Goal: Task Accomplishment & Management: Use online tool/utility

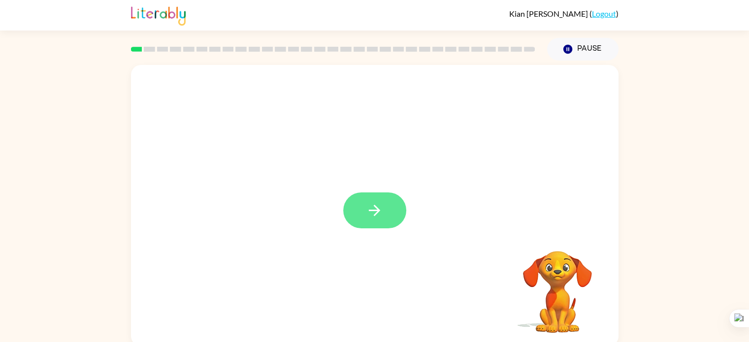
drag, startPoint x: 390, startPoint y: 210, endPoint x: 376, endPoint y: 215, distance: 14.8
click at [376, 215] on icon "button" at bounding box center [374, 210] width 17 height 17
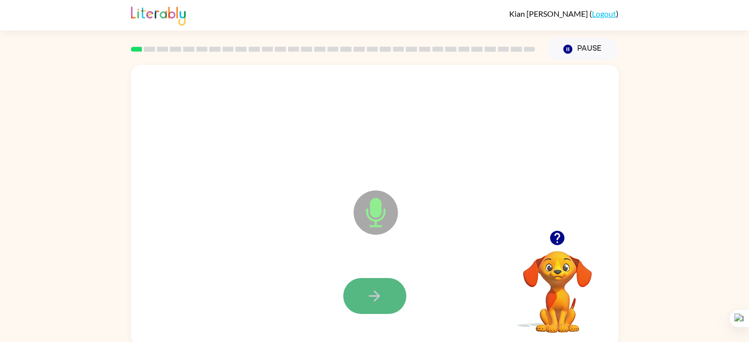
click at [366, 299] on icon "button" at bounding box center [374, 295] width 17 height 17
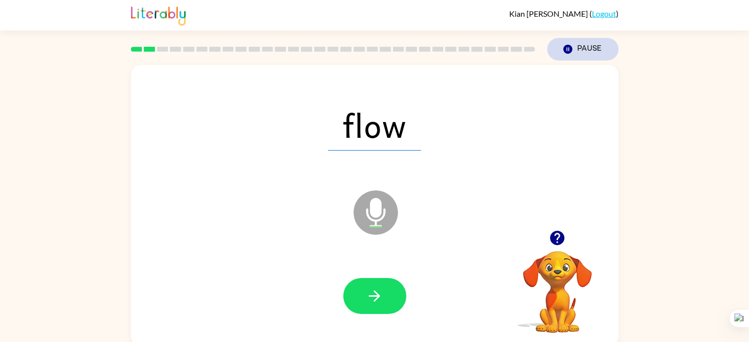
click at [570, 52] on icon "button" at bounding box center [567, 49] width 9 height 9
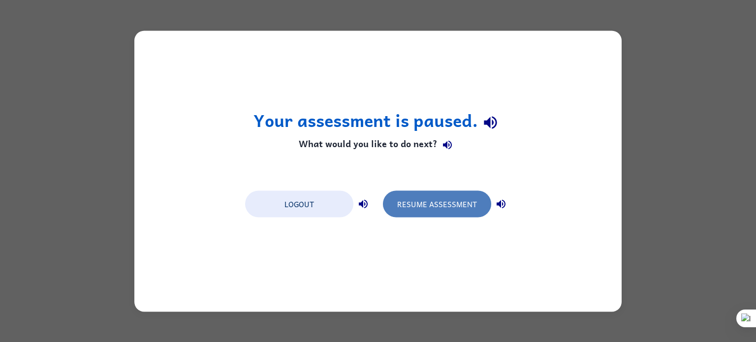
click at [427, 200] on button "Resume Assessment" at bounding box center [437, 204] width 108 height 27
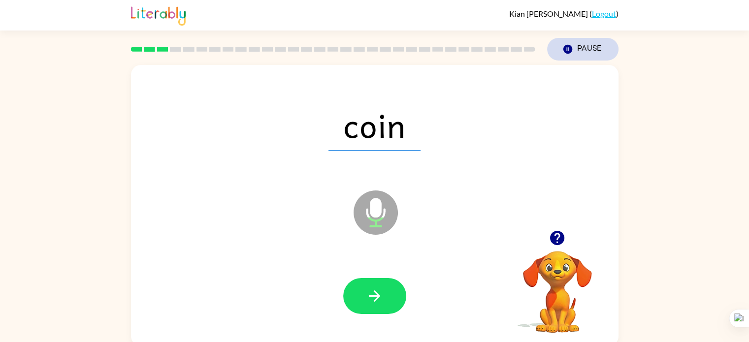
click at [567, 47] on icon "button" at bounding box center [567, 49] width 9 height 9
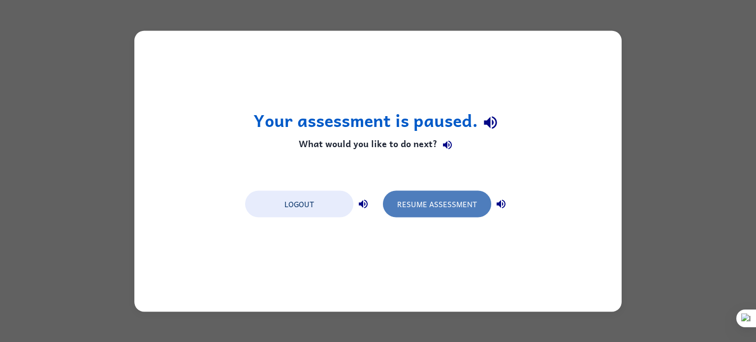
click at [413, 206] on button "Resume Assessment" at bounding box center [437, 204] width 108 height 27
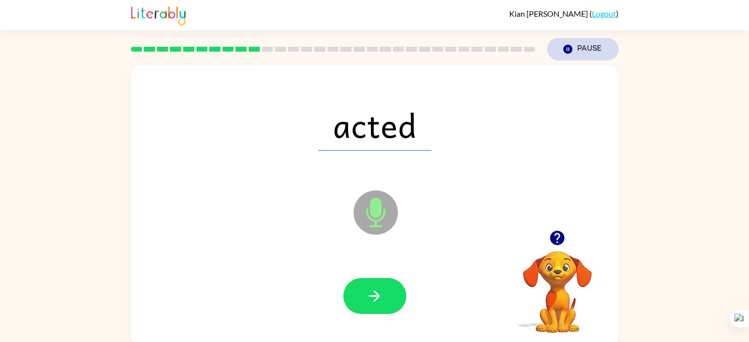
click at [580, 45] on button "Pause Pause" at bounding box center [582, 49] width 71 height 23
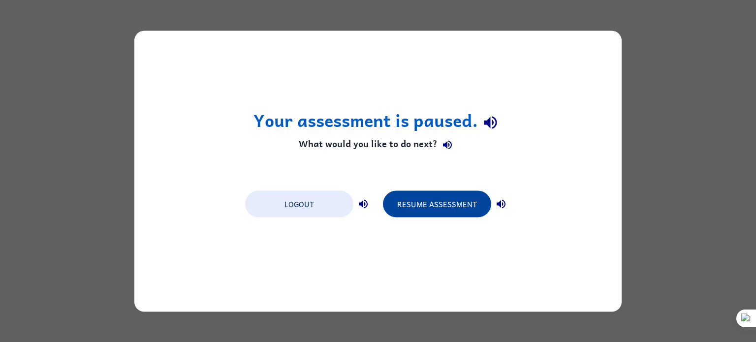
click at [455, 205] on button "Resume Assessment" at bounding box center [437, 204] width 108 height 27
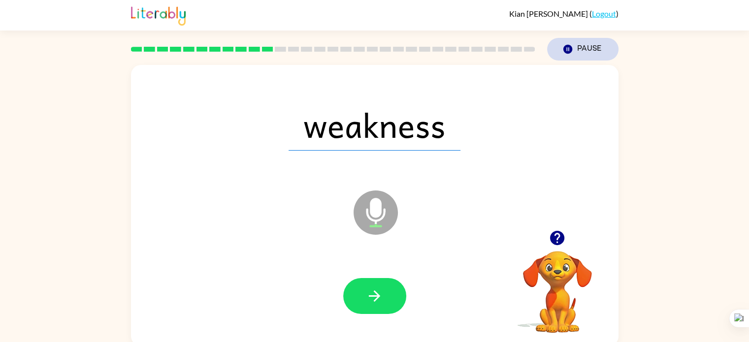
click at [567, 49] on icon "Pause" at bounding box center [567, 49] width 11 height 11
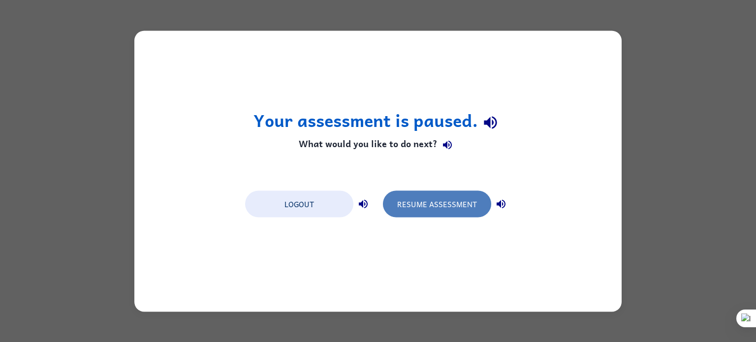
drag, startPoint x: 457, startPoint y: 206, endPoint x: 452, endPoint y: 202, distance: 5.9
click at [452, 202] on button "Resume Assessment" at bounding box center [437, 204] width 108 height 27
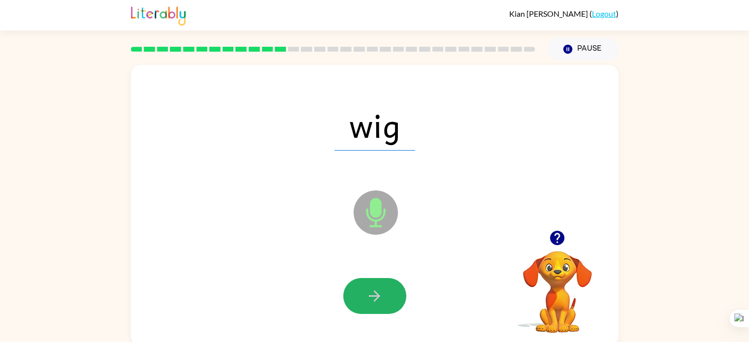
click at [377, 284] on button "button" at bounding box center [374, 296] width 63 height 36
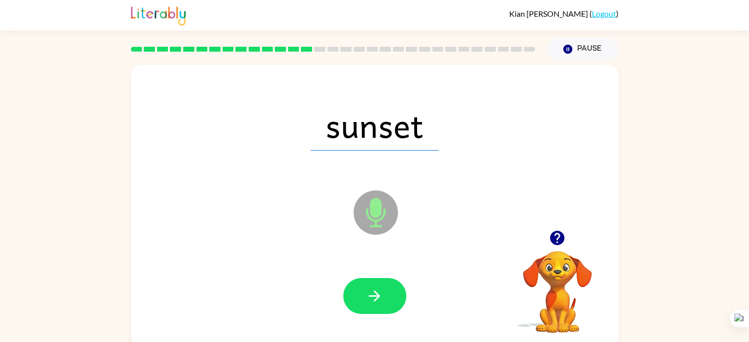
click at [377, 284] on button "button" at bounding box center [374, 296] width 63 height 36
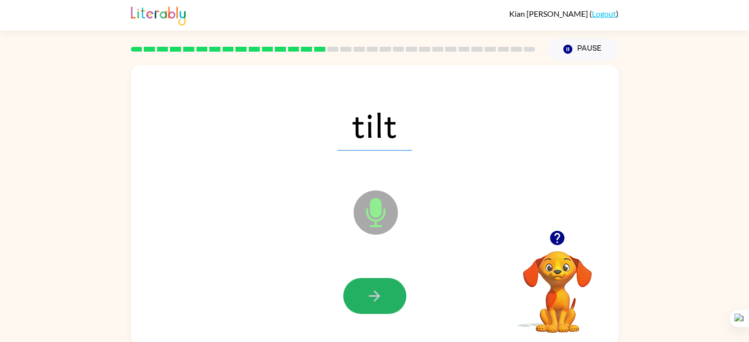
click at [377, 284] on button "button" at bounding box center [374, 296] width 63 height 36
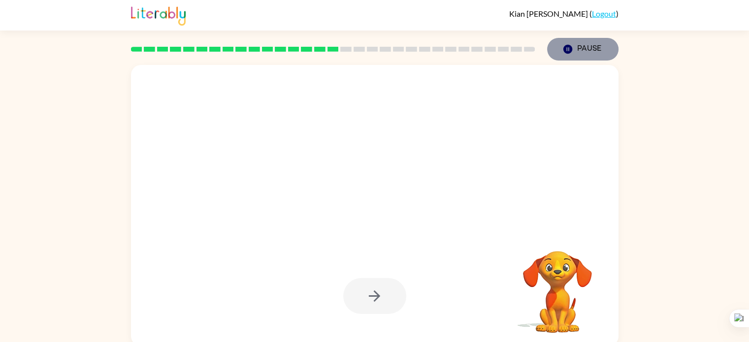
click at [556, 47] on button "Pause Pause" at bounding box center [582, 49] width 71 height 23
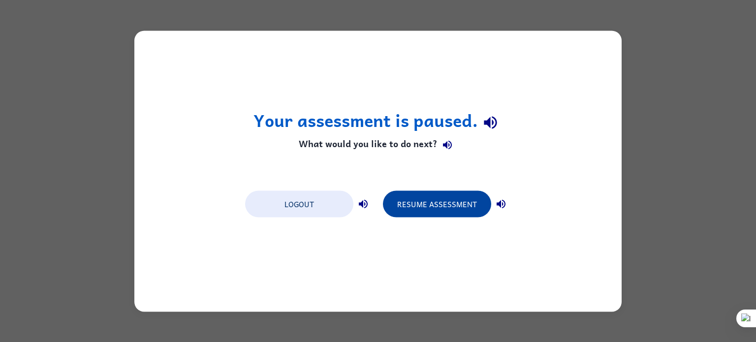
click at [446, 202] on button "Resume Assessment" at bounding box center [437, 204] width 108 height 27
click at [438, 201] on button "Resume Assessment" at bounding box center [437, 204] width 108 height 27
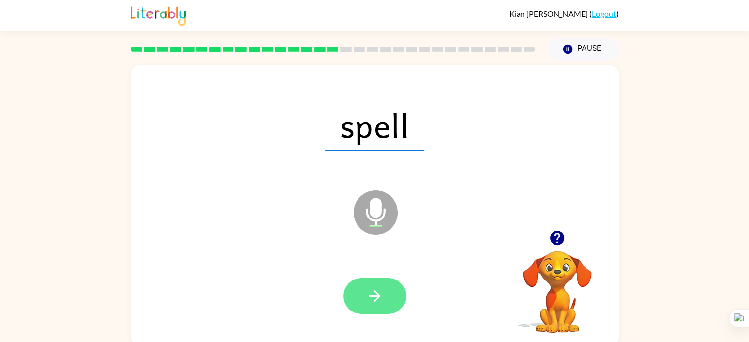
click at [358, 297] on button "button" at bounding box center [374, 296] width 63 height 36
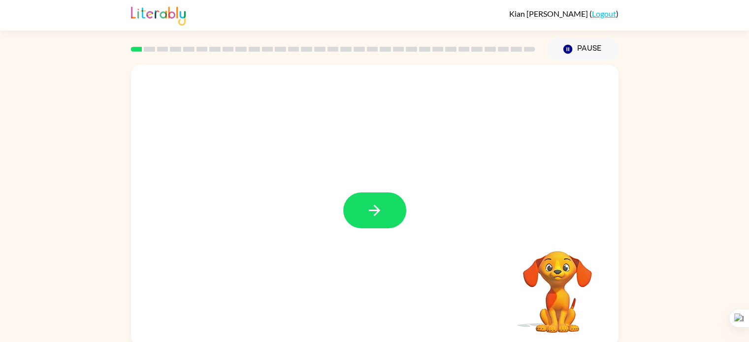
click at [354, 211] on button "button" at bounding box center [374, 210] width 63 height 36
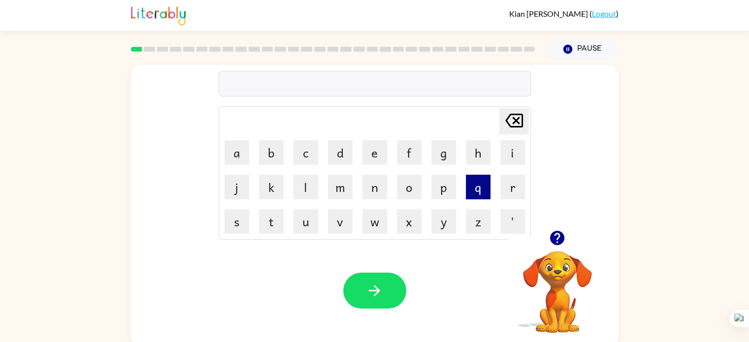
click at [466, 196] on button "q" at bounding box center [478, 187] width 25 height 25
click at [232, 150] on button "a" at bounding box center [236, 152] width 25 height 25
type button "a"
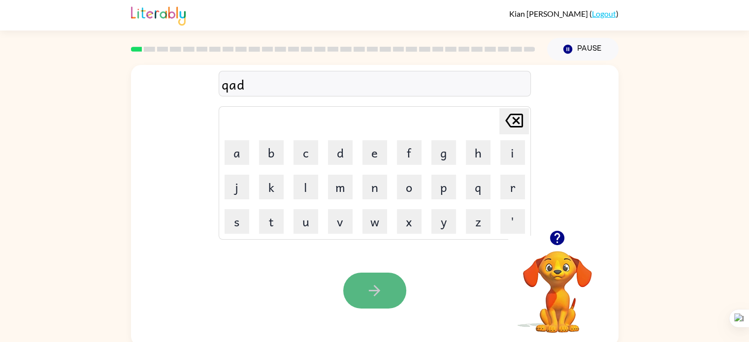
click at [366, 283] on icon "button" at bounding box center [374, 290] width 17 height 17
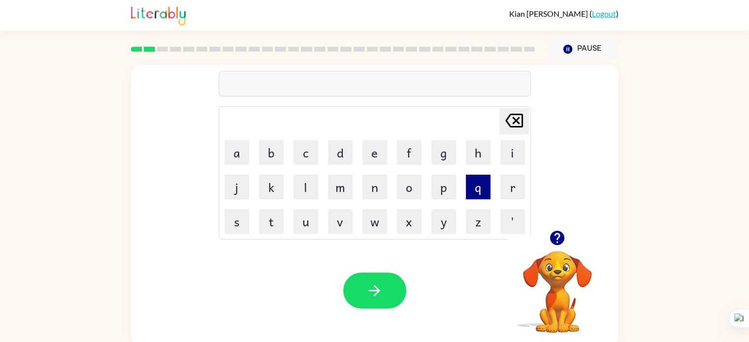
click at [474, 187] on button "q" at bounding box center [478, 187] width 25 height 25
click at [412, 183] on button "o" at bounding box center [409, 187] width 25 height 25
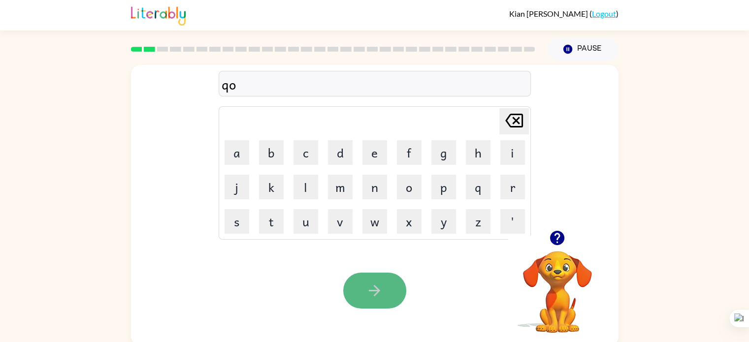
click at [391, 281] on button "button" at bounding box center [374, 291] width 63 height 36
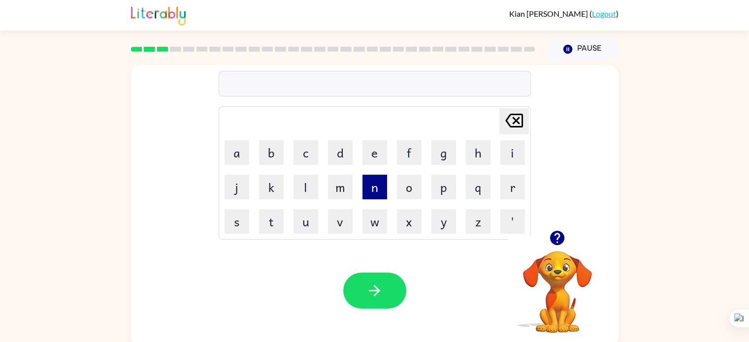
click at [377, 181] on button "n" at bounding box center [374, 187] width 25 height 25
type button "n"
click at [365, 279] on button "button" at bounding box center [374, 291] width 63 height 36
click at [348, 182] on button "m" at bounding box center [340, 187] width 25 height 25
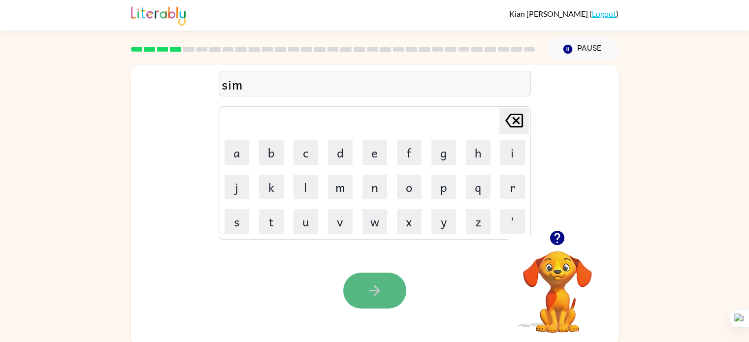
click at [361, 277] on button "button" at bounding box center [374, 291] width 63 height 36
click at [377, 283] on icon "button" at bounding box center [374, 290] width 17 height 17
click at [379, 140] on td "e" at bounding box center [374, 152] width 33 height 33
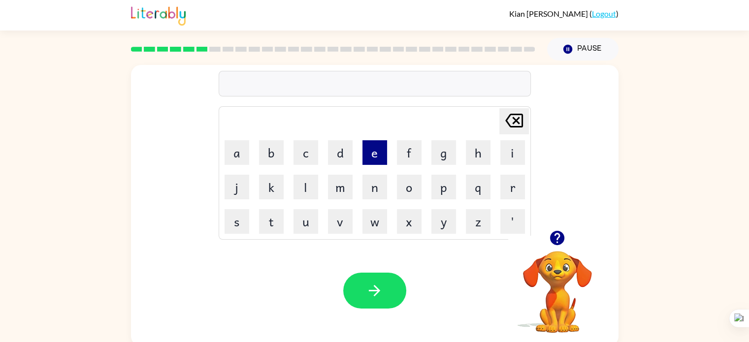
click at [366, 150] on button "e" at bounding box center [374, 152] width 25 height 25
click at [431, 219] on button "y" at bounding box center [443, 221] width 25 height 25
click at [345, 184] on button "m" at bounding box center [340, 187] width 25 height 25
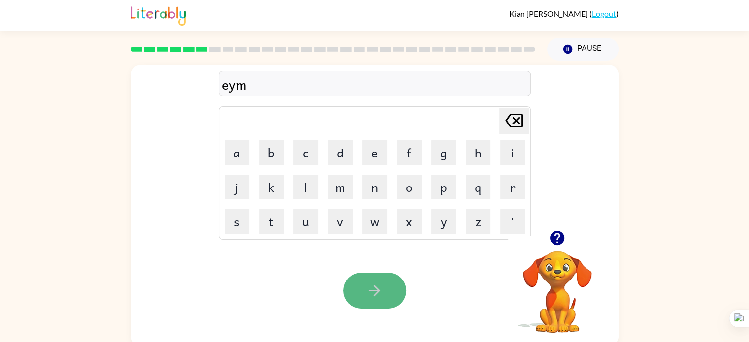
click at [357, 282] on button "button" at bounding box center [374, 291] width 63 height 36
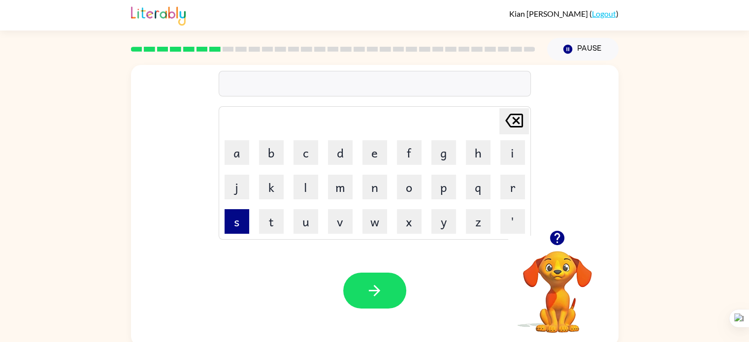
click at [232, 214] on button "s" at bounding box center [236, 221] width 25 height 25
click at [514, 154] on button "i" at bounding box center [512, 152] width 25 height 25
type button "i"
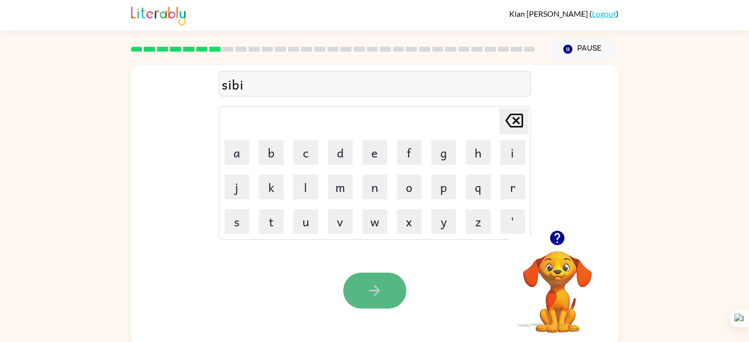
click at [370, 299] on icon "button" at bounding box center [374, 290] width 17 height 17
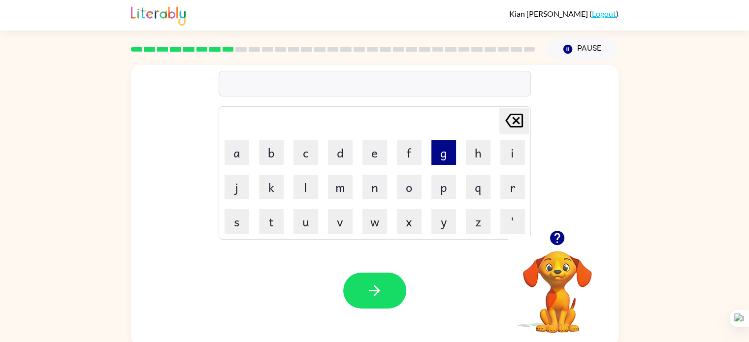
click at [433, 156] on button "g" at bounding box center [443, 152] width 25 height 25
click at [242, 147] on button "a" at bounding box center [236, 152] width 25 height 25
click at [413, 153] on button "f" at bounding box center [409, 152] width 25 height 25
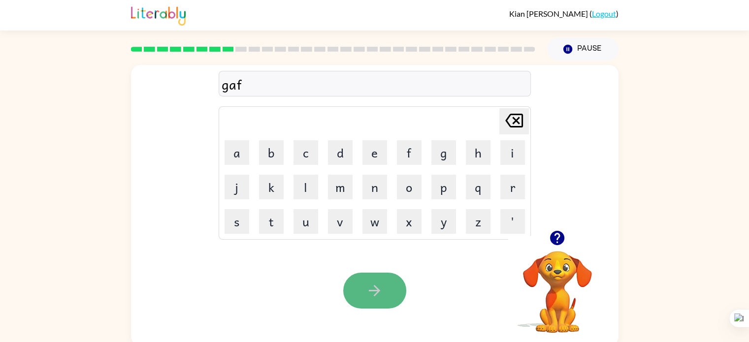
click at [371, 297] on icon "button" at bounding box center [374, 290] width 17 height 17
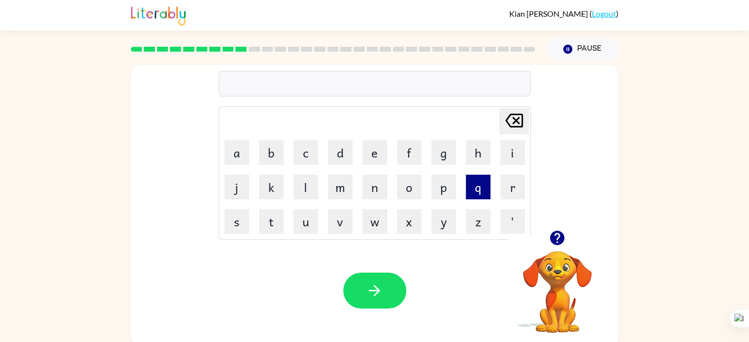
click at [466, 191] on button "q" at bounding box center [478, 187] width 25 height 25
click at [412, 197] on button "o" at bounding box center [409, 187] width 25 height 25
click at [368, 194] on button "n" at bounding box center [374, 187] width 25 height 25
click at [245, 224] on button "s" at bounding box center [236, 221] width 25 height 25
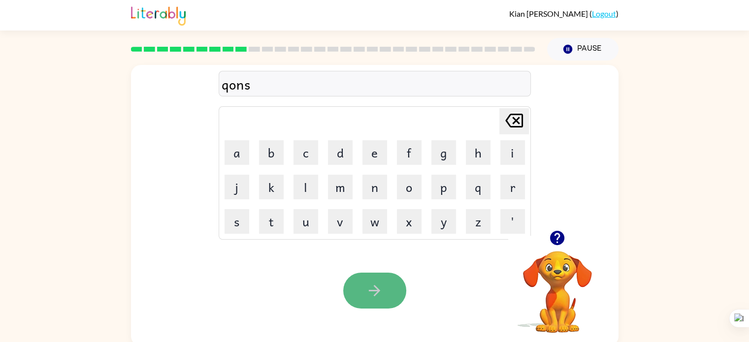
click at [364, 287] on button "button" at bounding box center [374, 291] width 63 height 36
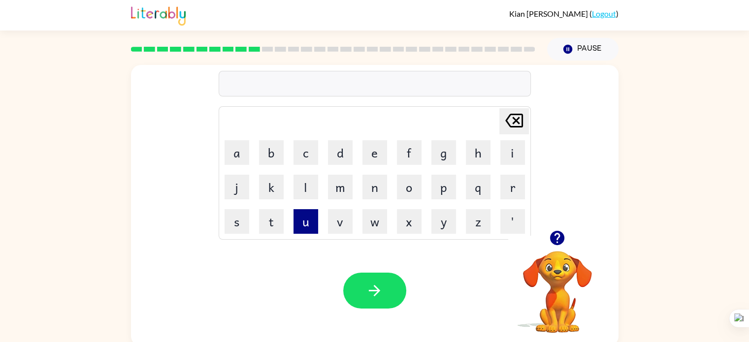
click at [312, 220] on button "u" at bounding box center [305, 221] width 25 height 25
click at [364, 188] on button "n" at bounding box center [374, 187] width 25 height 25
click at [414, 154] on button "f" at bounding box center [409, 152] width 25 height 25
click at [303, 180] on button "l" at bounding box center [305, 187] width 25 height 25
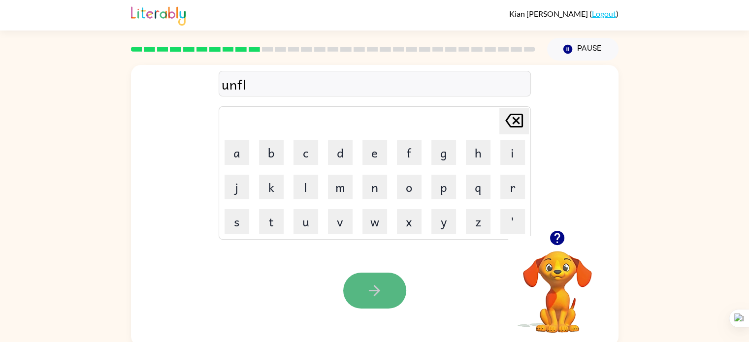
click at [364, 279] on button "button" at bounding box center [374, 291] width 63 height 36
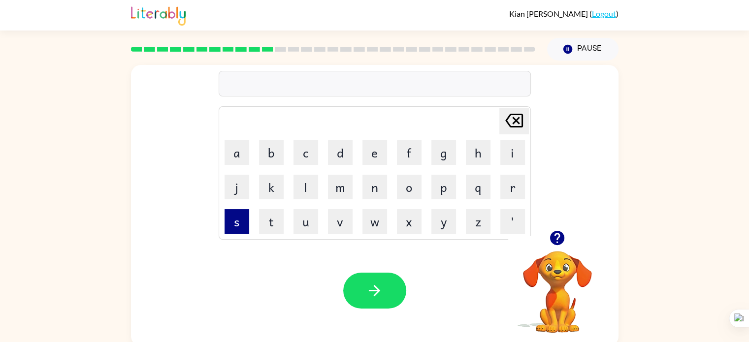
click at [240, 227] on button "s" at bounding box center [236, 221] width 25 height 25
click at [449, 187] on button "p" at bounding box center [443, 187] width 25 height 25
click at [383, 154] on button "e" at bounding box center [374, 152] width 25 height 25
click at [313, 184] on button "l" at bounding box center [305, 187] width 25 height 25
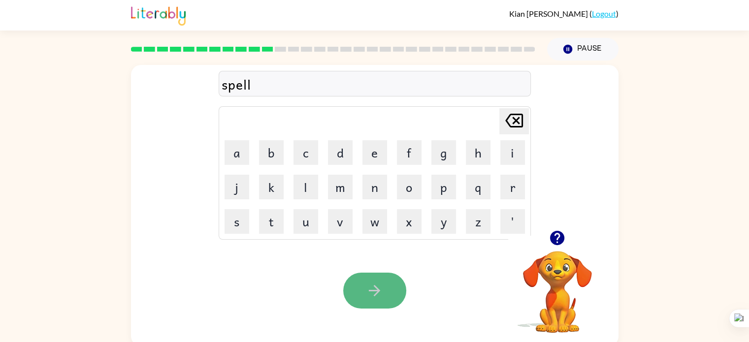
click at [386, 284] on button "button" at bounding box center [374, 291] width 63 height 36
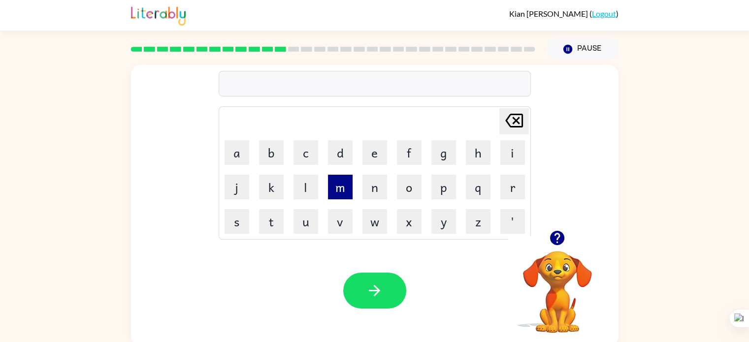
click at [333, 183] on button "m" at bounding box center [340, 187] width 25 height 25
click at [302, 223] on button "u" at bounding box center [305, 221] width 25 height 25
click at [238, 218] on button "s" at bounding box center [236, 221] width 25 height 25
click at [385, 147] on button "e" at bounding box center [374, 152] width 25 height 25
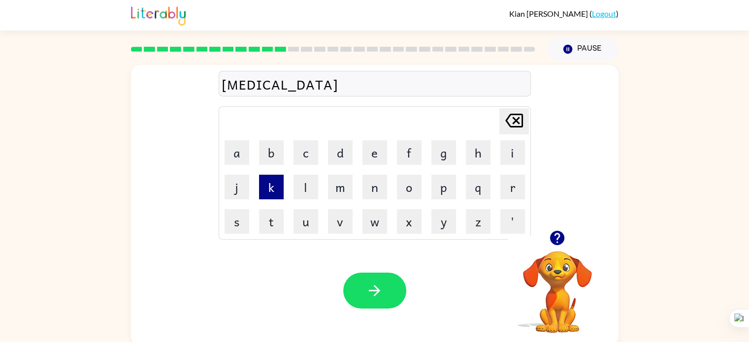
click at [265, 194] on button "k" at bounding box center [271, 187] width 25 height 25
click at [350, 275] on div at bounding box center [374, 291] width 63 height 36
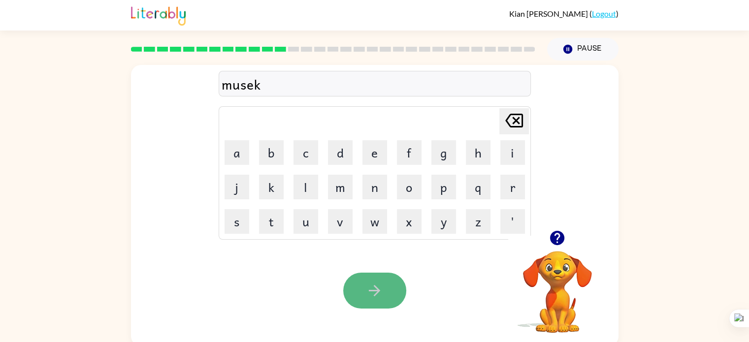
click at [360, 279] on button "button" at bounding box center [374, 291] width 63 height 36
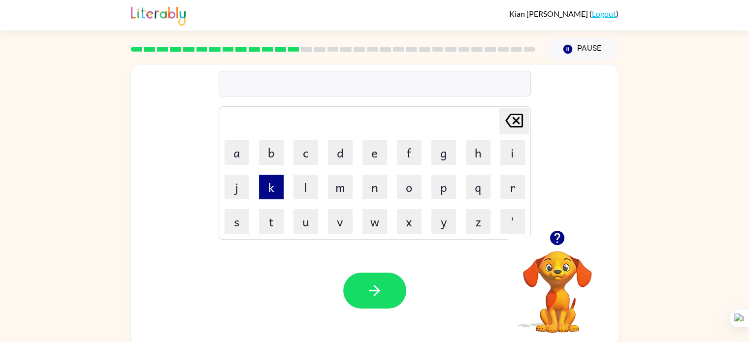
click at [260, 185] on button "k" at bounding box center [271, 187] width 25 height 25
click at [502, 149] on button "i" at bounding box center [512, 152] width 25 height 25
click at [374, 190] on button "n" at bounding box center [374, 187] width 25 height 25
click at [345, 159] on button "d" at bounding box center [340, 152] width 25 height 25
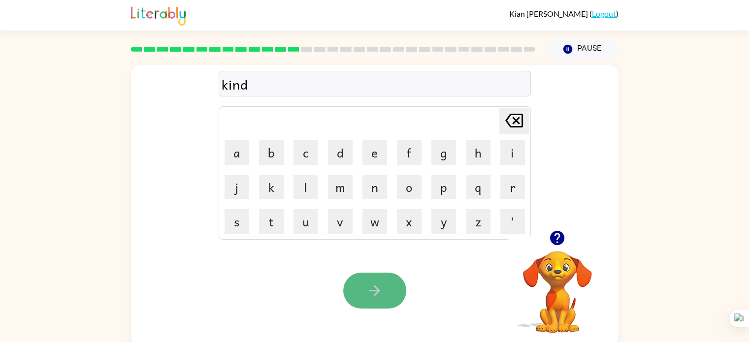
click at [383, 279] on button "button" at bounding box center [374, 291] width 63 height 36
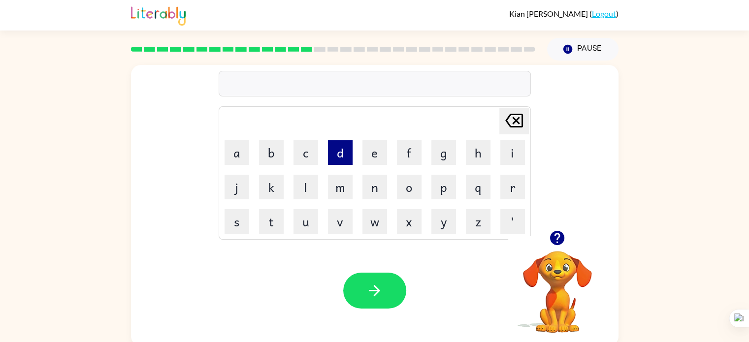
click at [333, 149] on button "d" at bounding box center [340, 152] width 25 height 25
click at [305, 229] on button "u" at bounding box center [305, 221] width 25 height 25
click at [310, 183] on button "l" at bounding box center [305, 187] width 25 height 25
click at [236, 148] on button "a" at bounding box center [236, 152] width 25 height 25
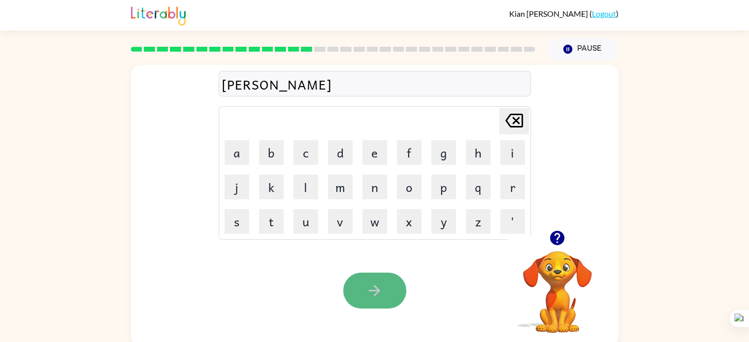
click at [388, 282] on button "button" at bounding box center [374, 291] width 63 height 36
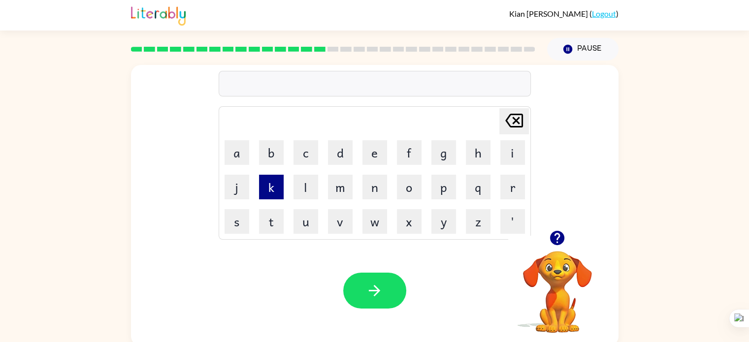
click at [274, 189] on button "k" at bounding box center [271, 187] width 25 height 25
click at [304, 223] on button "u" at bounding box center [305, 221] width 25 height 25
click at [403, 189] on button "o" at bounding box center [409, 187] width 25 height 25
type button "o"
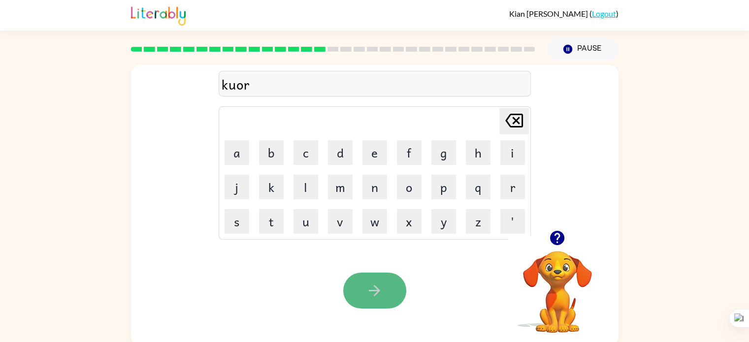
click at [369, 289] on icon "button" at bounding box center [374, 290] width 17 height 17
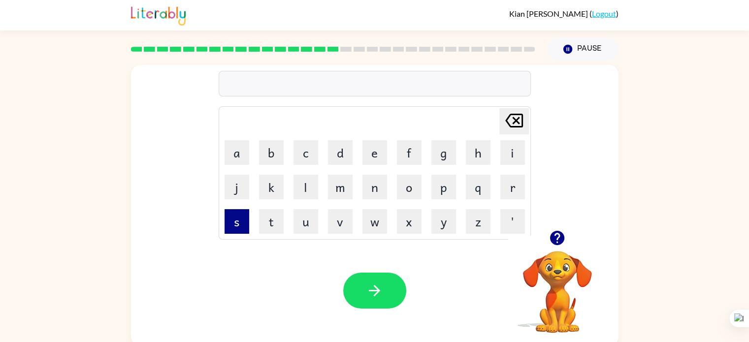
click at [242, 230] on button "s" at bounding box center [236, 221] width 25 height 25
click at [500, 149] on button "i" at bounding box center [512, 152] width 25 height 25
click at [271, 183] on button "k" at bounding box center [271, 187] width 25 height 25
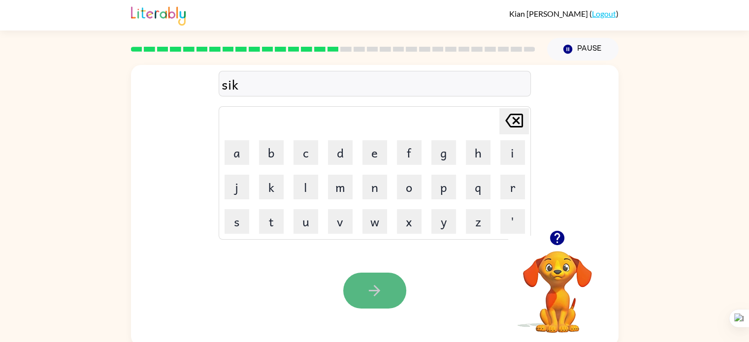
click at [372, 299] on icon "button" at bounding box center [374, 290] width 17 height 17
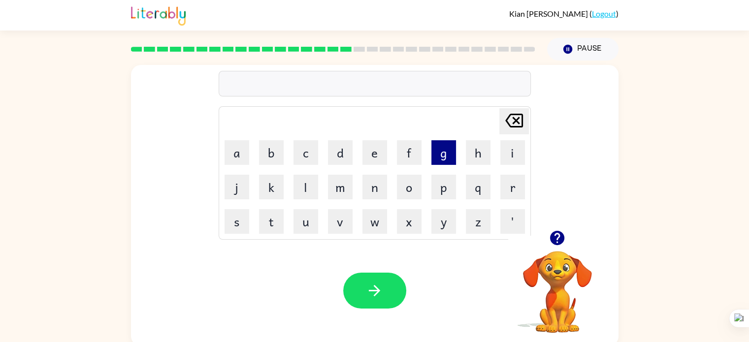
click at [448, 161] on button "g" at bounding box center [443, 152] width 25 height 25
click at [414, 182] on button "o" at bounding box center [409, 187] width 25 height 25
click at [410, 183] on button "o" at bounding box center [409, 187] width 25 height 25
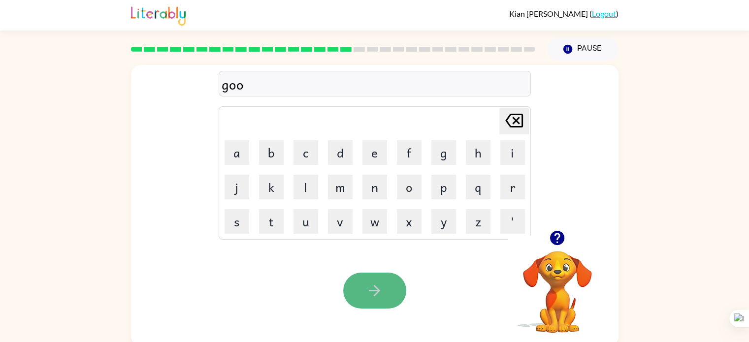
click at [372, 281] on button "button" at bounding box center [374, 291] width 63 height 36
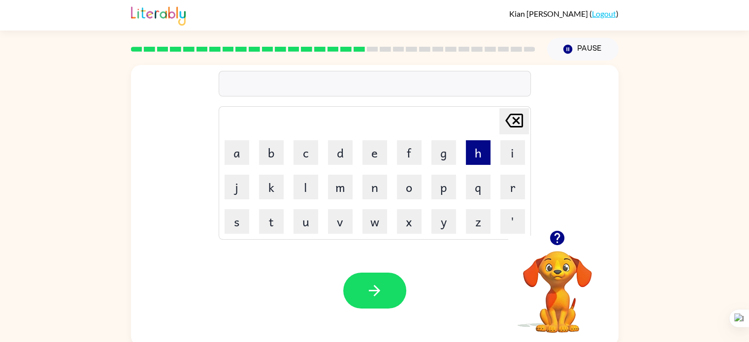
click at [484, 150] on button "h" at bounding box center [478, 152] width 25 height 25
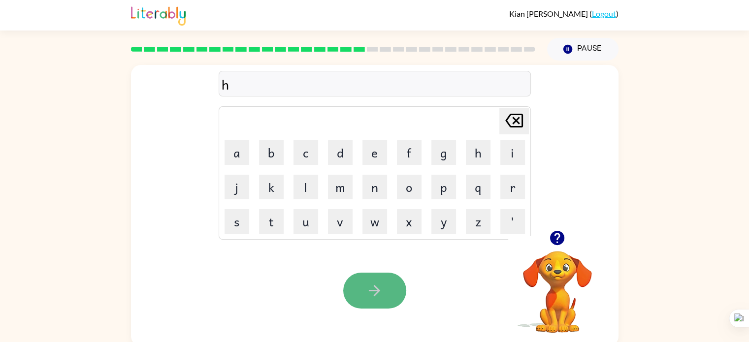
click at [375, 289] on icon "button" at bounding box center [374, 290] width 17 height 17
click at [555, 241] on icon "button" at bounding box center [557, 238] width 14 height 14
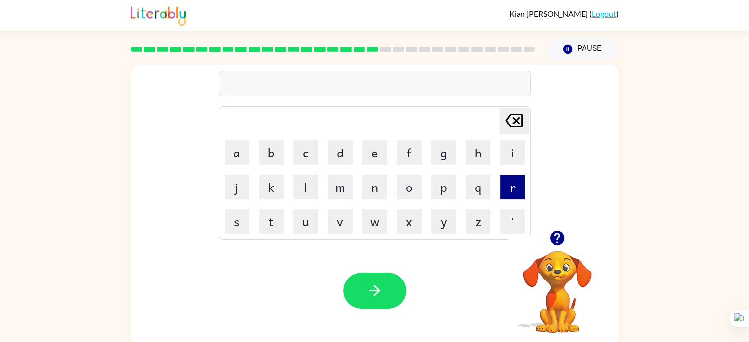
click at [512, 197] on button "r" at bounding box center [512, 187] width 25 height 25
click at [369, 148] on button "e" at bounding box center [374, 152] width 25 height 25
click at [513, 159] on button "i" at bounding box center [512, 152] width 25 height 25
click at [484, 155] on button "h" at bounding box center [478, 152] width 25 height 25
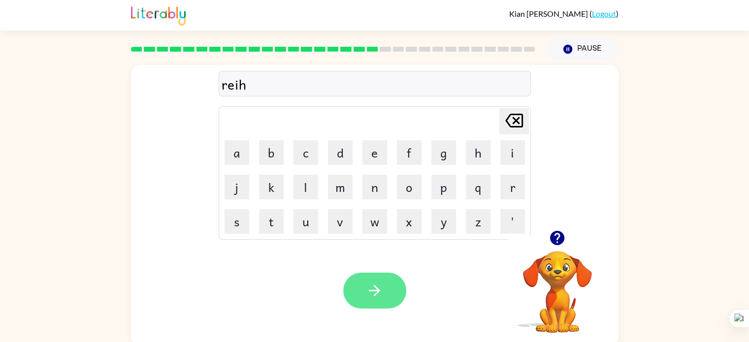
click at [394, 275] on button "button" at bounding box center [374, 291] width 63 height 36
click at [462, 155] on td "h" at bounding box center [477, 152] width 33 height 33
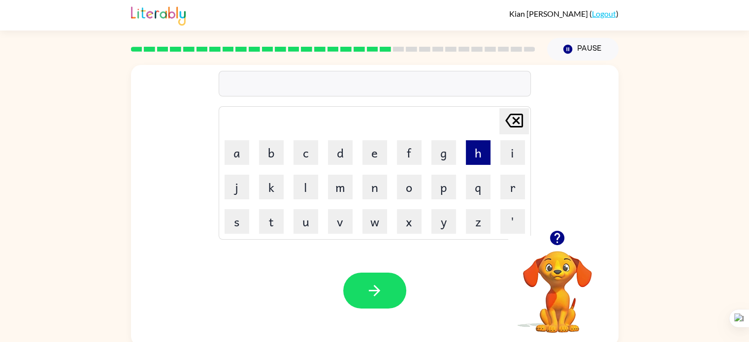
click at [466, 150] on button "h" at bounding box center [478, 152] width 25 height 25
click at [374, 191] on button "n" at bounding box center [374, 187] width 25 height 25
type button "n"
click at [374, 191] on button "n" at bounding box center [374, 187] width 25 height 25
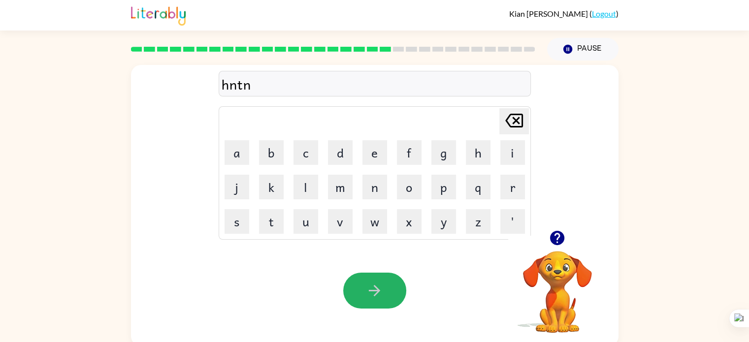
click at [377, 277] on button "button" at bounding box center [374, 291] width 63 height 36
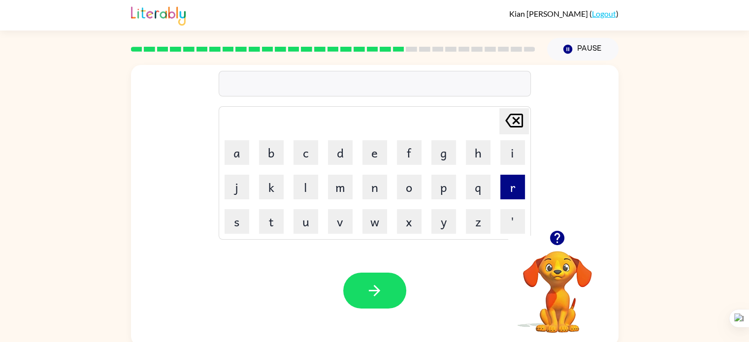
click at [516, 192] on button "r" at bounding box center [512, 187] width 25 height 25
click at [385, 163] on button "e" at bounding box center [374, 152] width 25 height 25
click at [447, 219] on button "y" at bounding box center [443, 221] width 25 height 25
click at [243, 220] on button "s" at bounding box center [236, 221] width 25 height 25
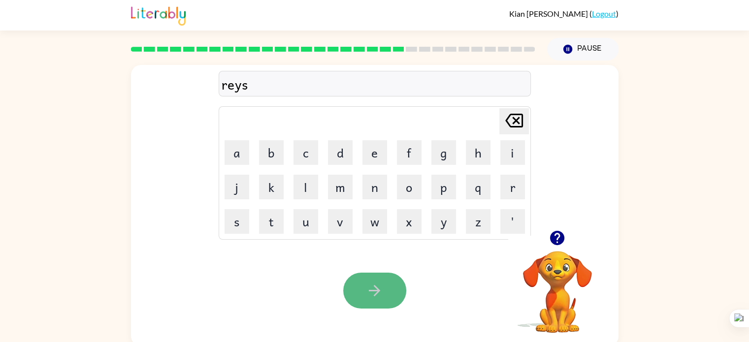
click at [378, 287] on icon "button" at bounding box center [374, 290] width 17 height 17
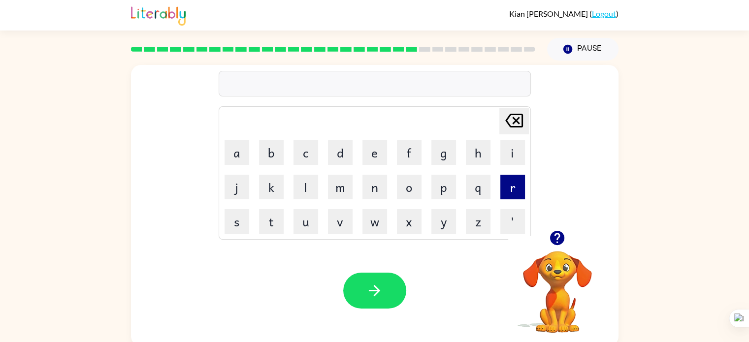
click at [501, 196] on button "r" at bounding box center [512, 187] width 25 height 25
click at [374, 153] on button "e" at bounding box center [374, 152] width 25 height 25
click at [377, 181] on button "n" at bounding box center [374, 187] width 25 height 25
click at [262, 184] on button "k" at bounding box center [271, 187] width 25 height 25
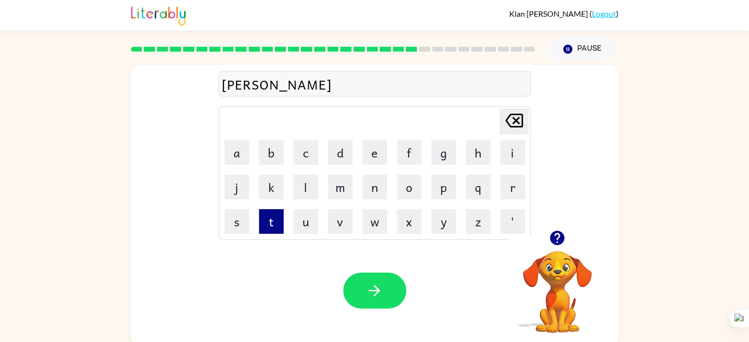
click at [276, 213] on button "t" at bounding box center [271, 221] width 25 height 25
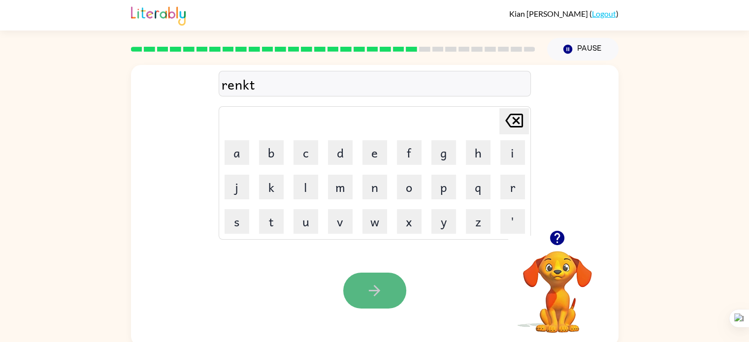
click at [374, 274] on button "button" at bounding box center [374, 291] width 63 height 36
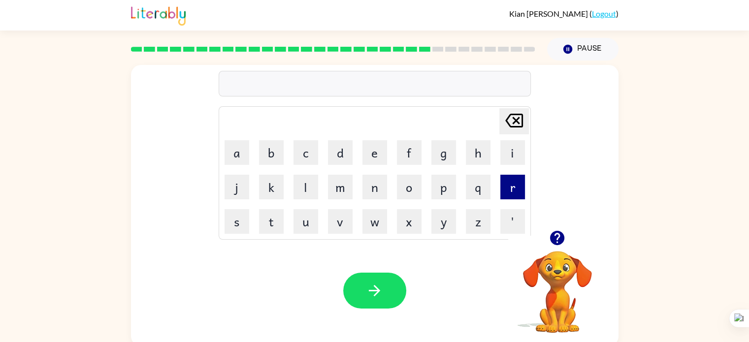
click at [517, 191] on button "r" at bounding box center [512, 187] width 25 height 25
click at [415, 191] on button "o" at bounding box center [409, 187] width 25 height 25
click at [331, 179] on button "m" at bounding box center [340, 187] width 25 height 25
click at [399, 189] on button "o" at bounding box center [409, 187] width 25 height 25
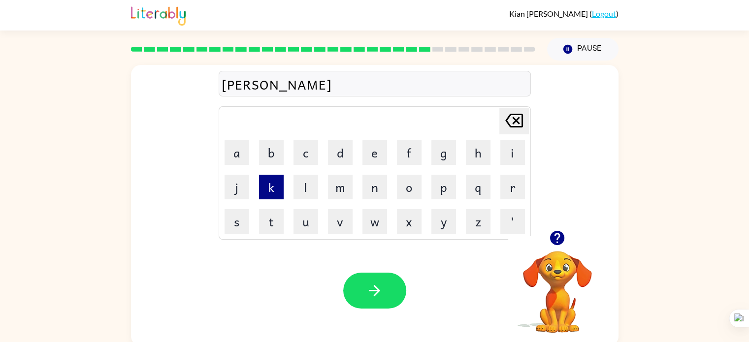
click at [267, 190] on button "k" at bounding box center [271, 187] width 25 height 25
click at [366, 293] on icon "button" at bounding box center [374, 290] width 17 height 17
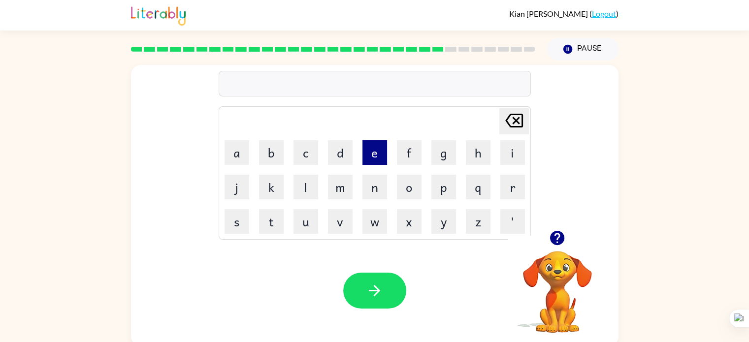
click at [380, 160] on button "e" at bounding box center [374, 152] width 25 height 25
click at [366, 277] on button "button" at bounding box center [374, 291] width 63 height 36
click at [240, 214] on button "s" at bounding box center [236, 221] width 25 height 25
click at [507, 155] on button "i" at bounding box center [512, 152] width 25 height 25
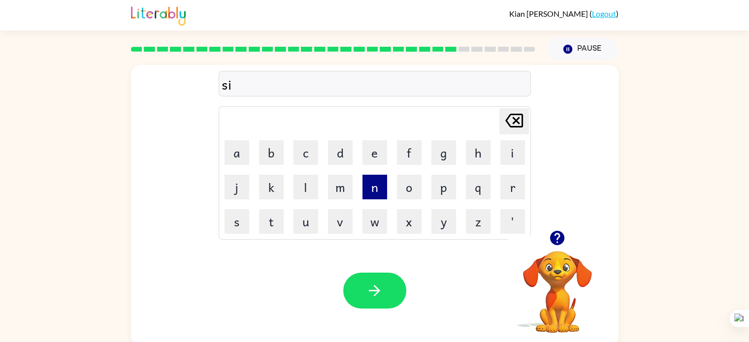
click at [374, 188] on button "n" at bounding box center [374, 187] width 25 height 25
click at [312, 181] on button "l" at bounding box center [305, 187] width 25 height 25
click at [353, 282] on button "button" at bounding box center [374, 291] width 63 height 36
click at [335, 148] on button "d" at bounding box center [340, 152] width 25 height 25
click at [406, 182] on button "o" at bounding box center [409, 187] width 25 height 25
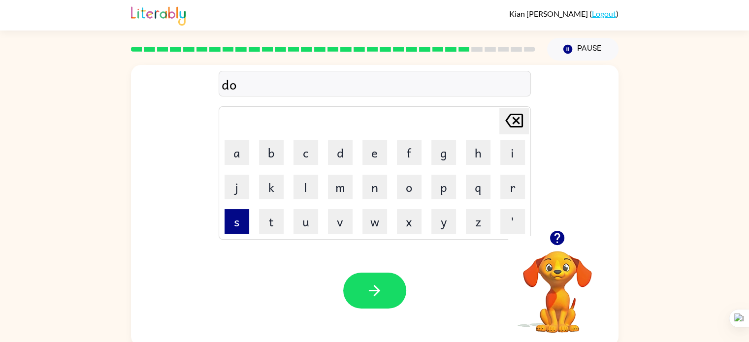
click at [239, 231] on button "s" at bounding box center [236, 221] width 25 height 25
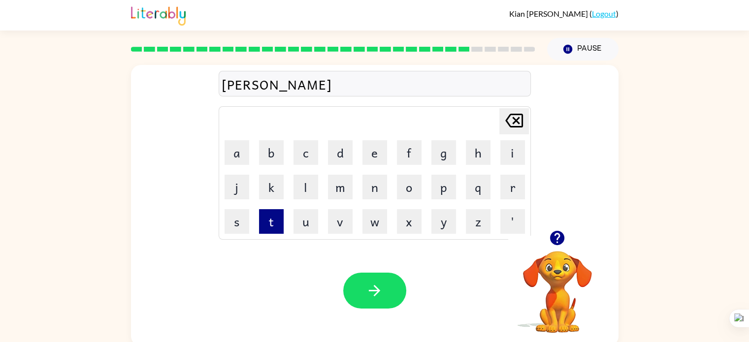
click at [262, 220] on button "t" at bounding box center [271, 221] width 25 height 25
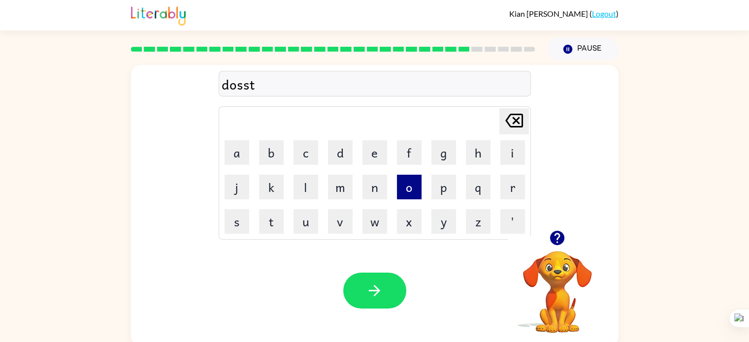
click at [404, 188] on button "o" at bounding box center [409, 187] width 25 height 25
type button "o"
click at [504, 192] on button "r" at bounding box center [512, 187] width 25 height 25
click at [267, 224] on button "t" at bounding box center [271, 221] width 25 height 25
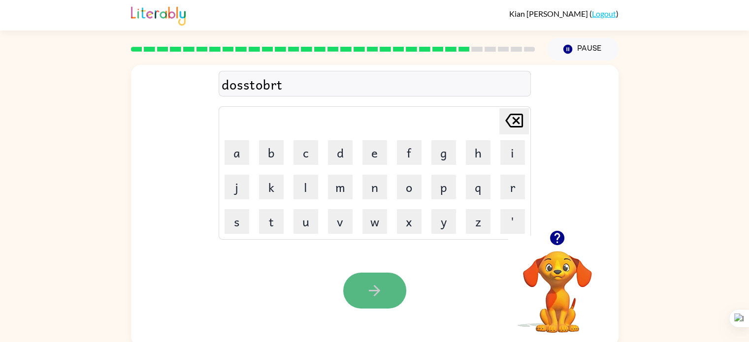
click at [389, 281] on button "button" at bounding box center [374, 291] width 63 height 36
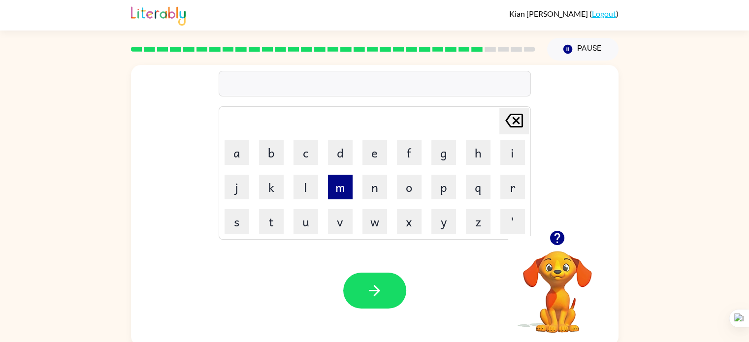
click at [341, 189] on button "m" at bounding box center [340, 187] width 25 height 25
click at [402, 186] on button "o" at bounding box center [409, 187] width 25 height 25
click at [367, 178] on button "n" at bounding box center [374, 187] width 25 height 25
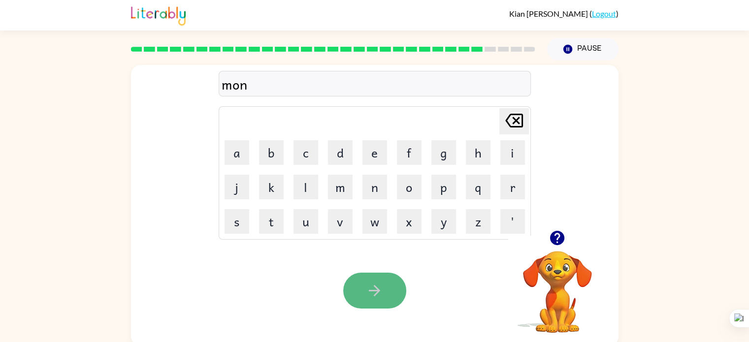
click at [375, 294] on icon "button" at bounding box center [374, 290] width 17 height 17
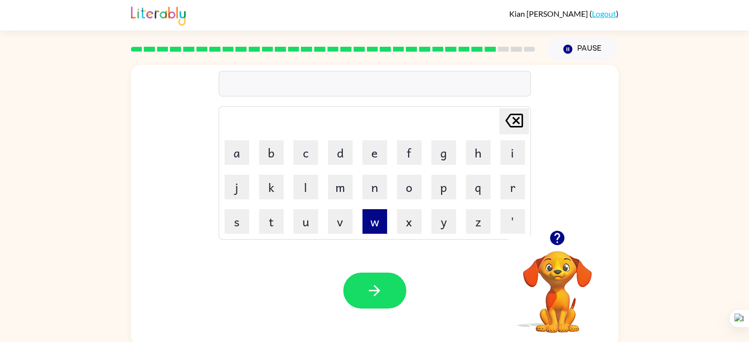
click at [368, 222] on button "w" at bounding box center [374, 221] width 25 height 25
click at [376, 154] on button "e" at bounding box center [374, 152] width 25 height 25
click at [438, 220] on button "y" at bounding box center [443, 221] width 25 height 25
click at [303, 180] on button "l" at bounding box center [305, 187] width 25 height 25
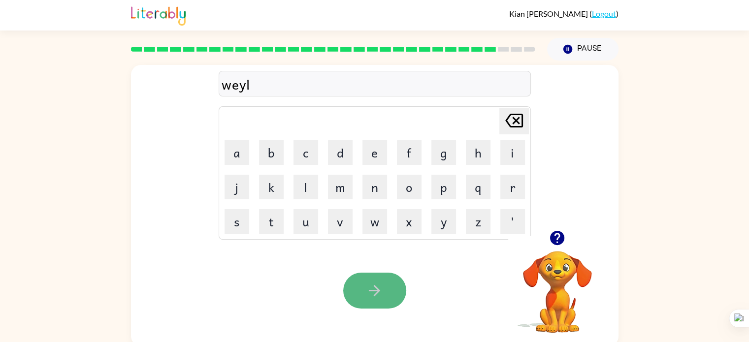
click at [357, 294] on button "button" at bounding box center [374, 291] width 63 height 36
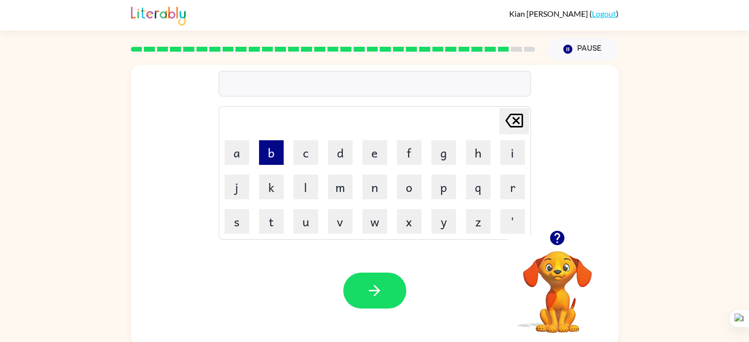
click at [272, 150] on button "b" at bounding box center [271, 152] width 25 height 25
click at [369, 159] on button "e" at bounding box center [374, 152] width 25 height 25
click at [368, 189] on button "n" at bounding box center [374, 187] width 25 height 25
click at [272, 214] on button "t" at bounding box center [271, 221] width 25 height 25
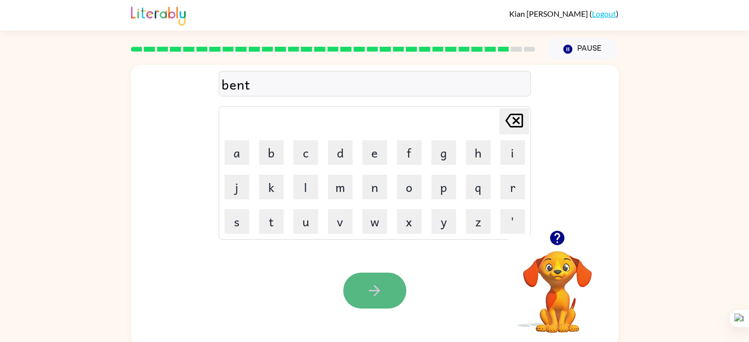
click at [377, 288] on icon "button" at bounding box center [374, 290] width 11 height 11
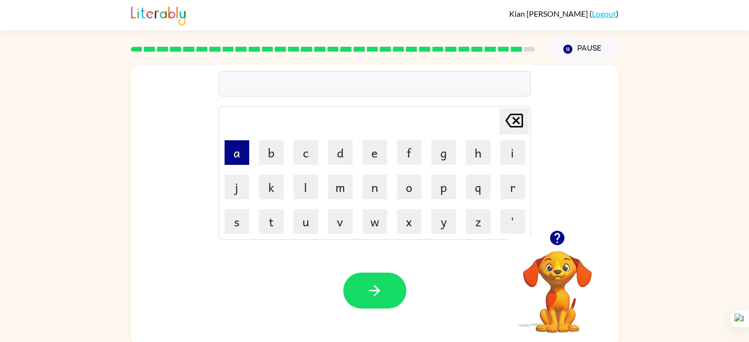
click at [234, 155] on button "a" at bounding box center [236, 152] width 25 height 25
click at [414, 144] on button "f" at bounding box center [409, 152] width 25 height 25
click at [264, 224] on button "t" at bounding box center [271, 221] width 25 height 25
click at [519, 177] on button "r" at bounding box center [512, 187] width 25 height 25
click at [371, 187] on button "n" at bounding box center [374, 187] width 25 height 25
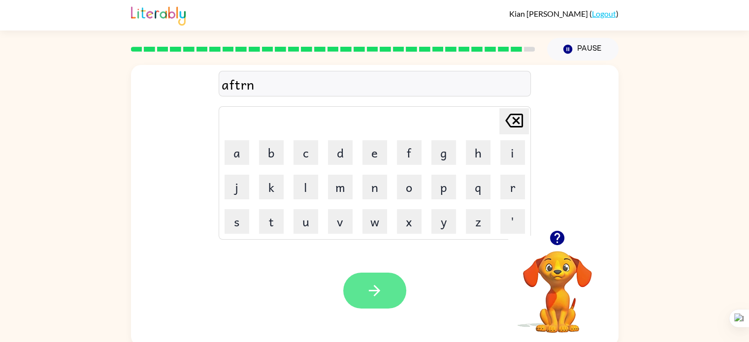
click at [358, 301] on button "button" at bounding box center [374, 291] width 63 height 36
